Goal: Find specific page/section: Find specific page/section

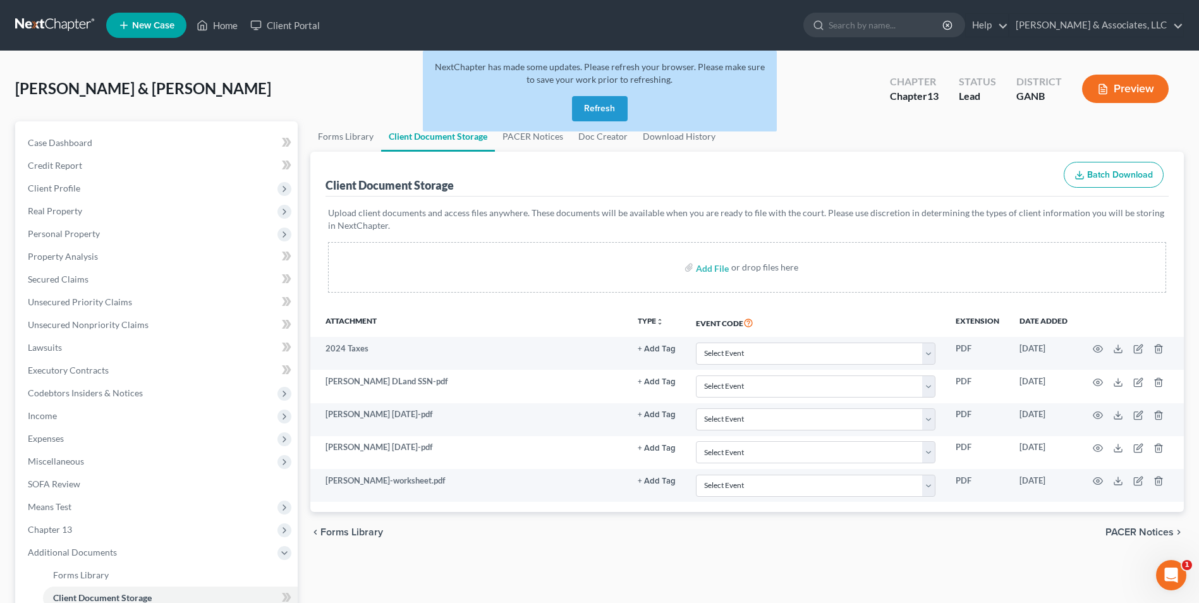
click at [620, 109] on button "Refresh" at bounding box center [600, 108] width 56 height 25
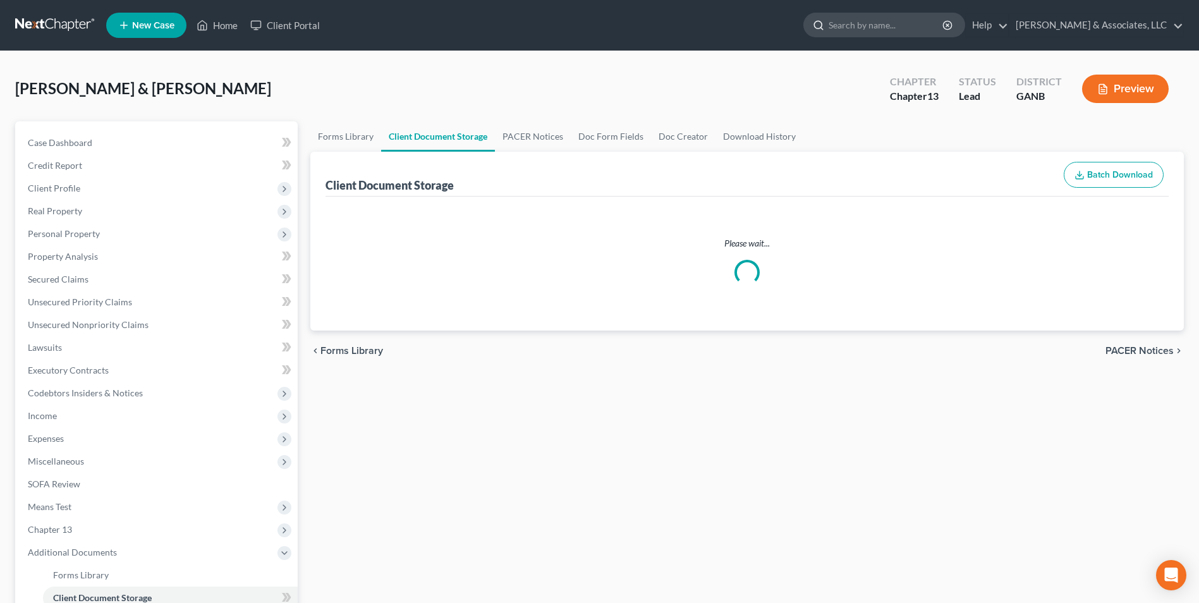
click at [879, 31] on input "search" at bounding box center [887, 24] width 116 height 23
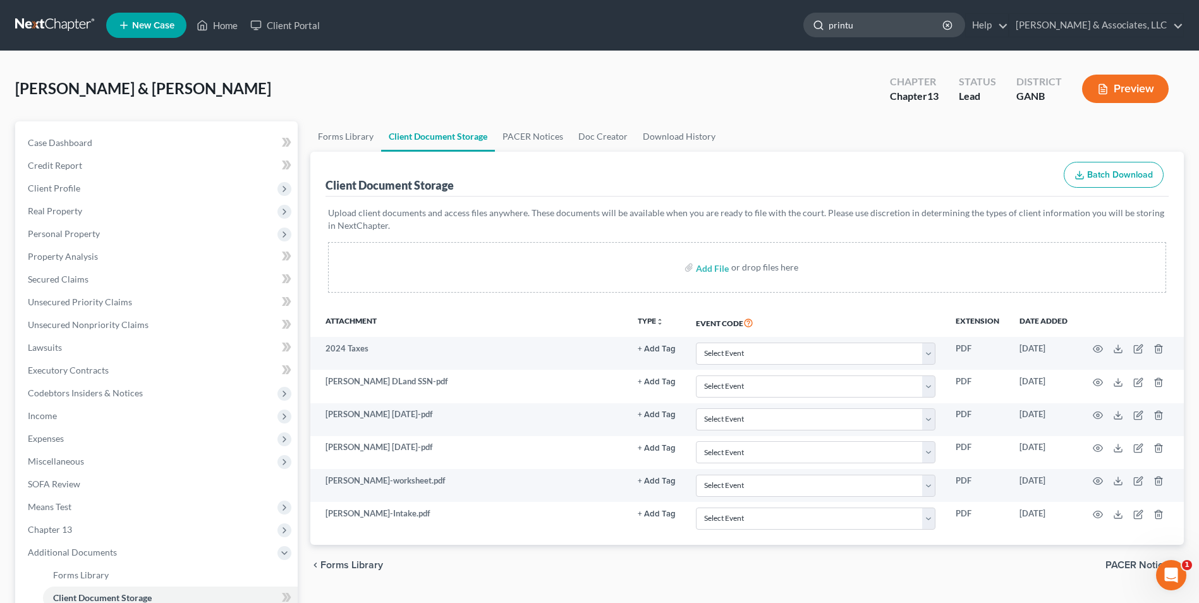
type input "[PERSON_NAME]"
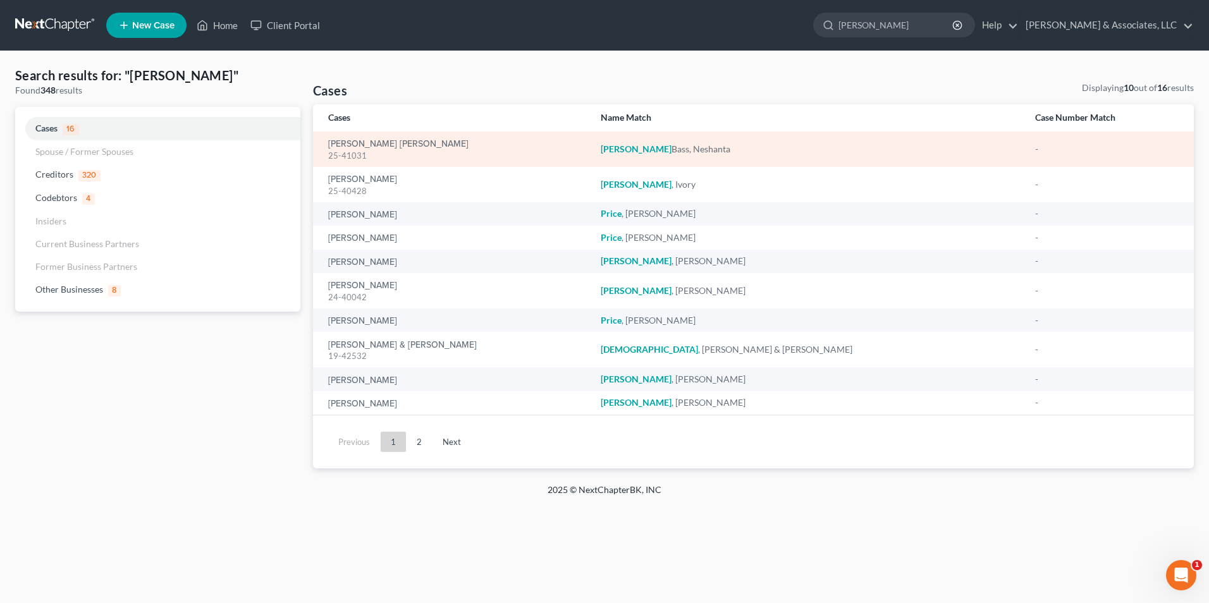
click at [419, 147] on div "[PERSON_NAME] [PERSON_NAME] 25-41031" at bounding box center [454, 149] width 252 height 25
click at [408, 142] on link "[PERSON_NAME] [PERSON_NAME]" at bounding box center [398, 144] width 140 height 9
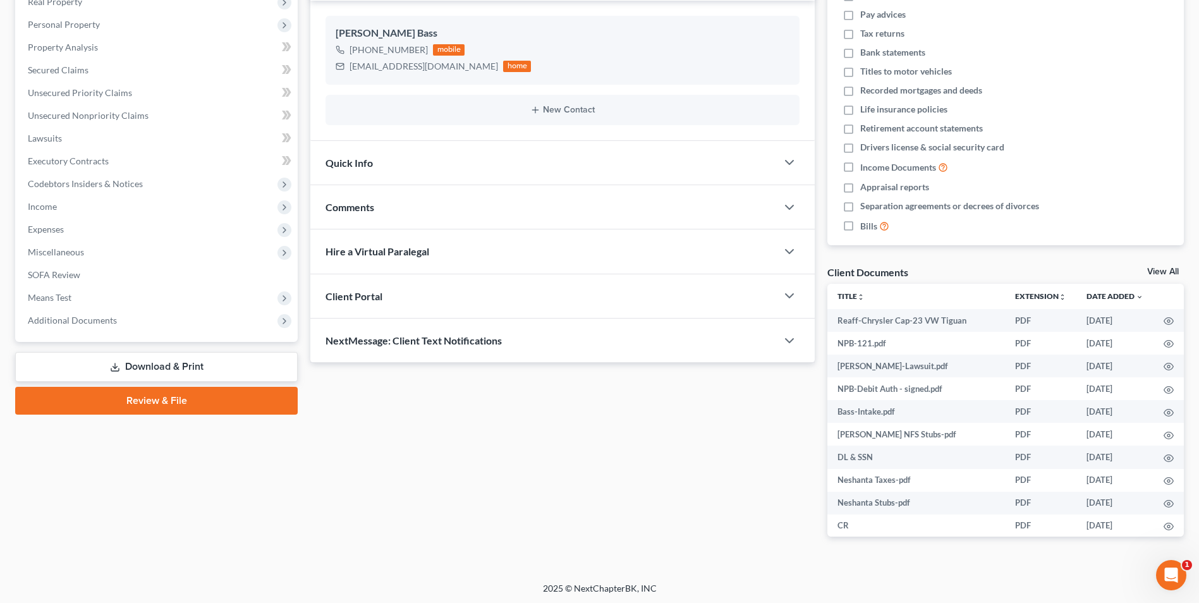
scroll to position [211, 0]
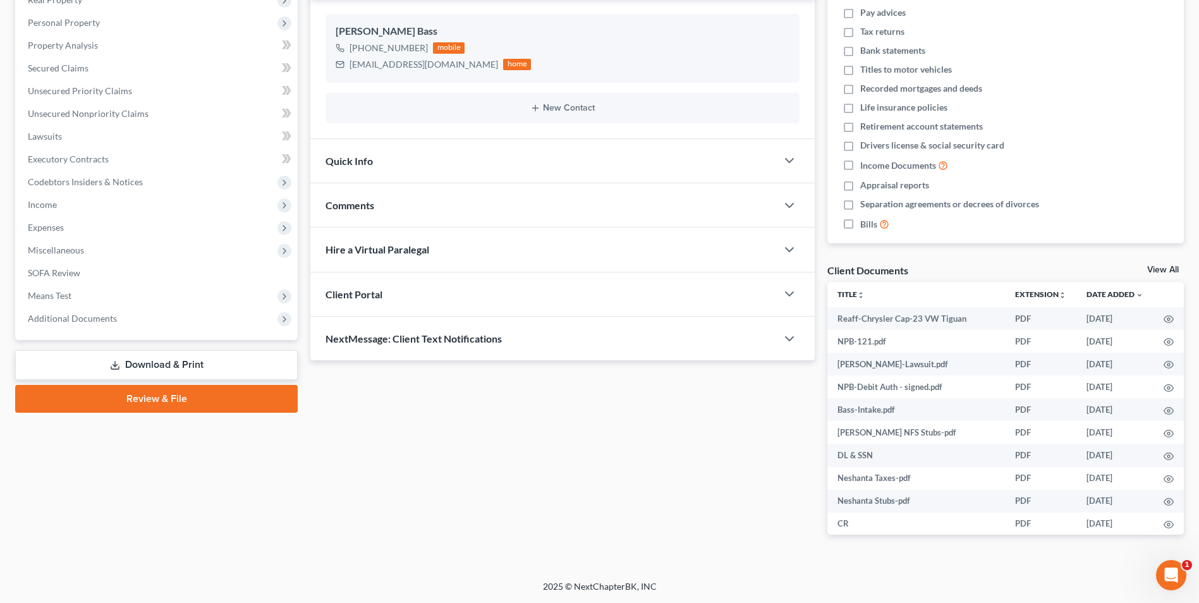
click at [1155, 267] on link "View All" at bounding box center [1164, 270] width 32 height 9
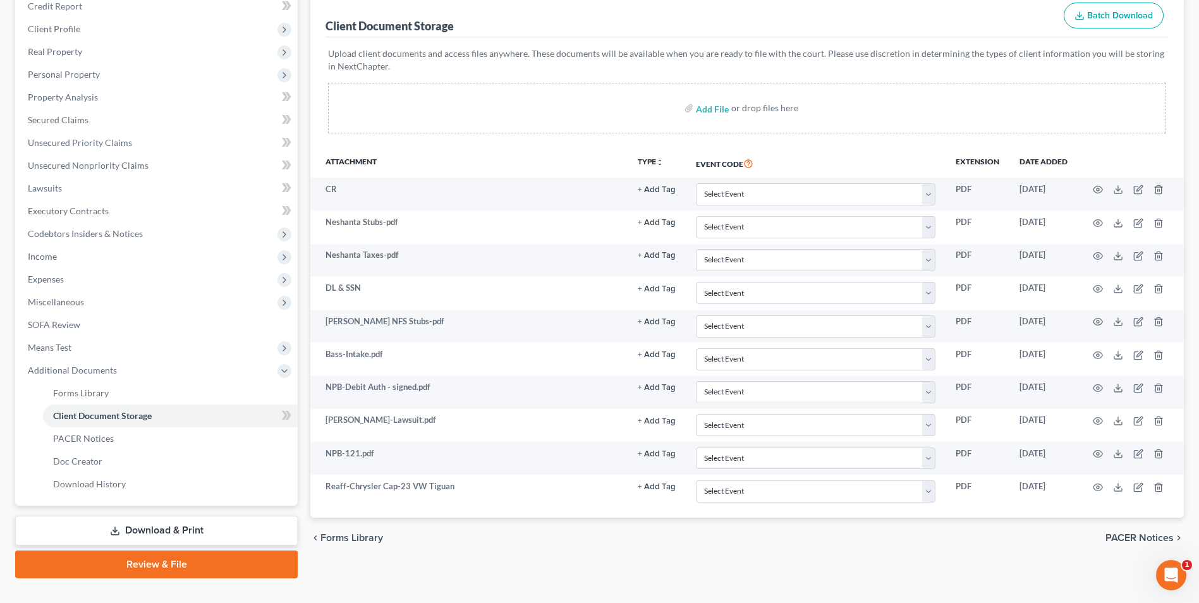
scroll to position [183, 0]
